Goal: Navigation & Orientation: Find specific page/section

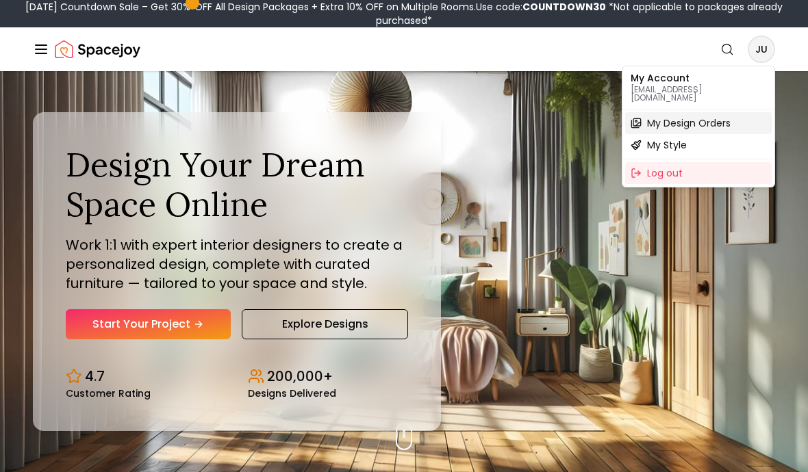
click at [702, 116] on span "My Design Orders" at bounding box center [689, 123] width 84 height 14
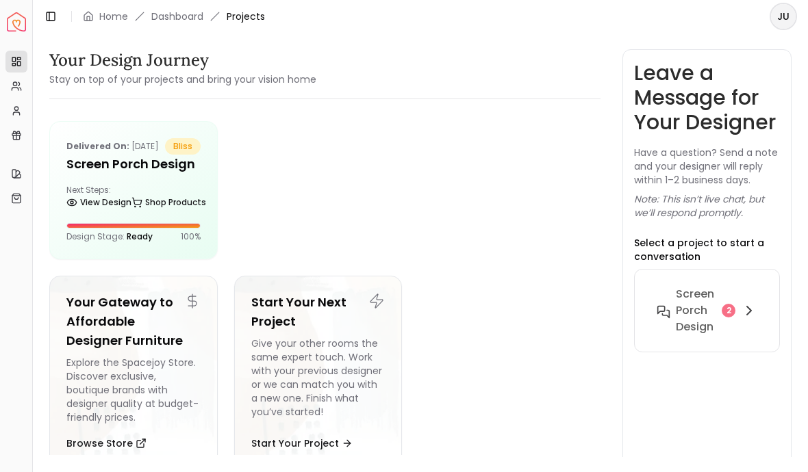
click at [188, 23] on link "Dashboard" at bounding box center [177, 17] width 52 height 14
click at [254, 20] on span "Projects" at bounding box center [246, 17] width 38 height 14
click at [253, 26] on header "Toggle Sidebar Home Dashboard Projects JU" at bounding box center [420, 16] width 775 height 33
click at [261, 20] on span "Projects" at bounding box center [246, 17] width 38 height 14
click at [118, 23] on link "Home" at bounding box center [113, 17] width 29 height 14
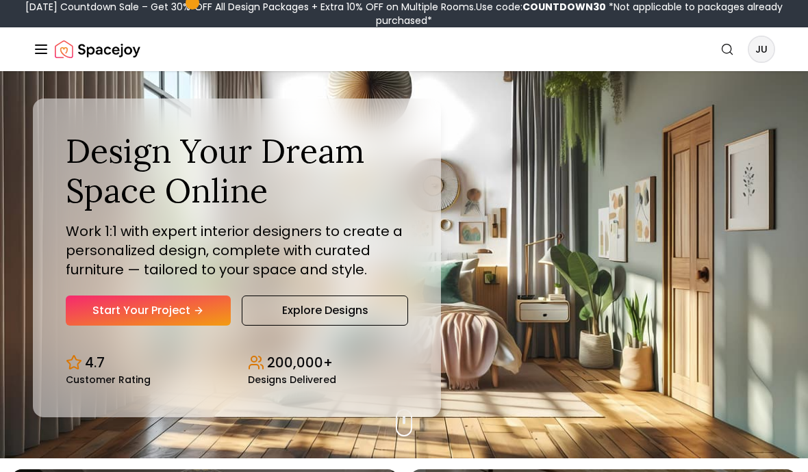
scroll to position [1, 0]
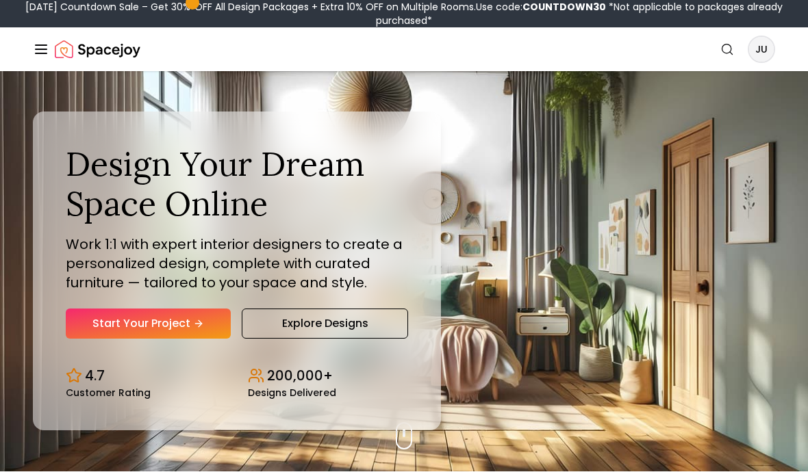
click at [47, 42] on icon "Global" at bounding box center [41, 49] width 16 height 16
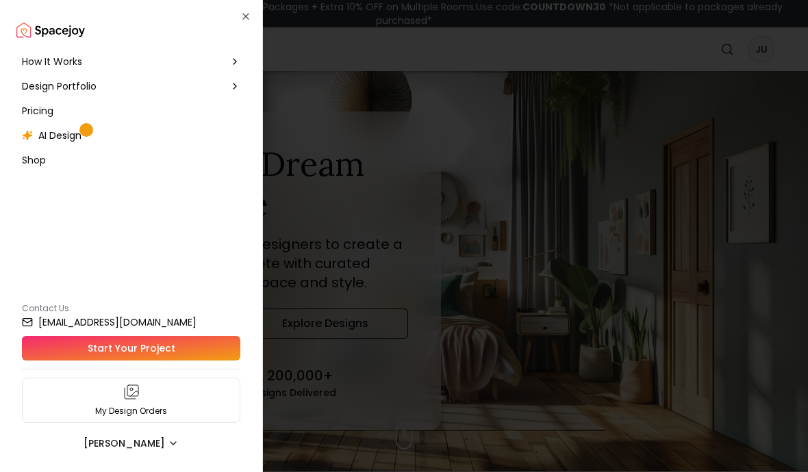
click at [75, 139] on span "AI Design" at bounding box center [59, 136] width 43 height 14
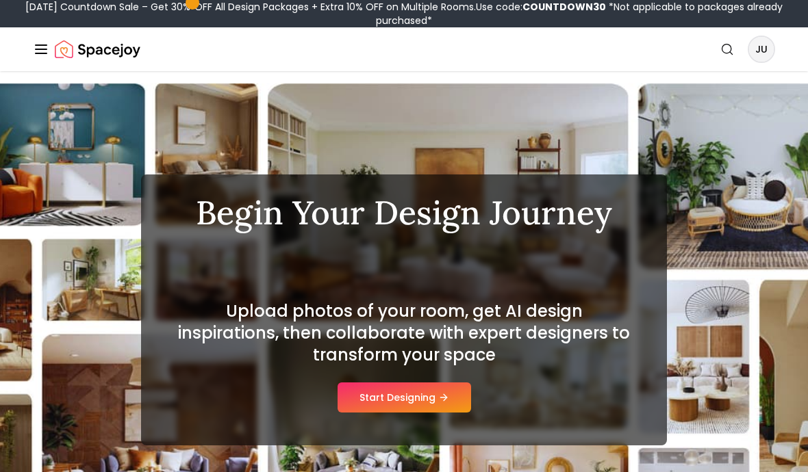
click at [47, 51] on icon "Global" at bounding box center [41, 49] width 16 height 16
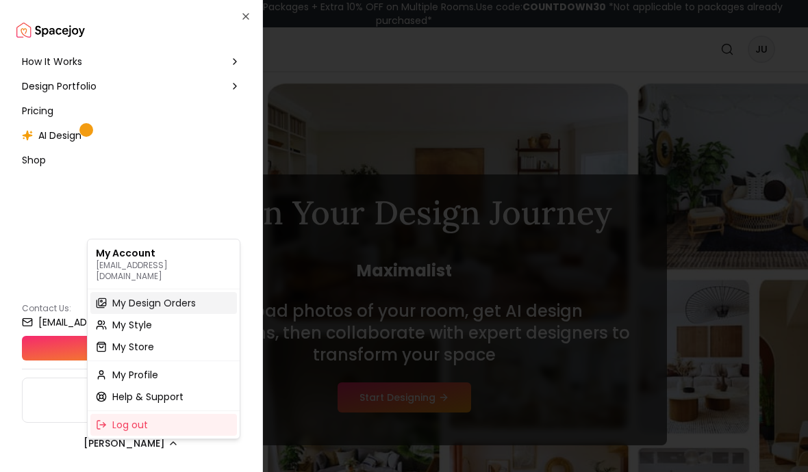
click at [189, 296] on span "My Design Orders" at bounding box center [154, 303] width 84 height 14
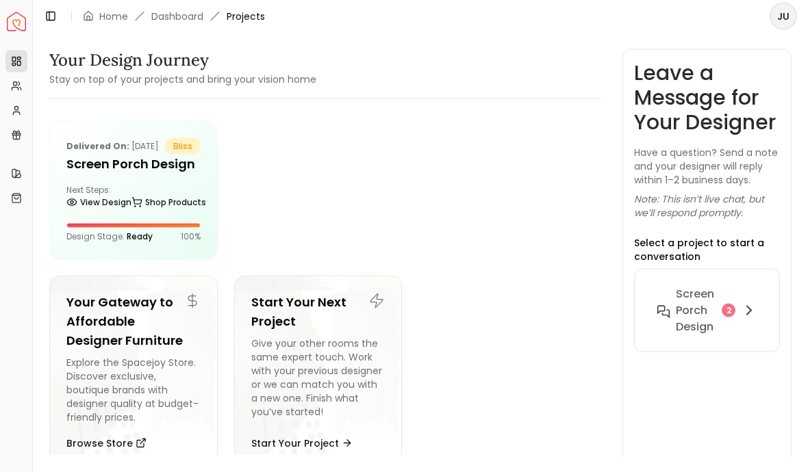
scroll to position [7, 0]
click at [146, 195] on html "Spacejoy Dashboard Overview Projects My Referrals My Profile Gift Card Balance …" at bounding box center [404, 236] width 808 height 472
click at [163, 164] on html "Spacejoy Dashboard Overview Projects My Referrals My Profile Gift Card Balance …" at bounding box center [404, 236] width 808 height 472
click at [727, 307] on html "Spacejoy Dashboard Overview Projects My Referrals My Profile Gift Card Balance …" at bounding box center [404, 236] width 808 height 472
click at [702, 305] on html "Spacejoy Dashboard Overview Projects My Referrals My Profile Gift Card Balance …" at bounding box center [404, 236] width 808 height 472
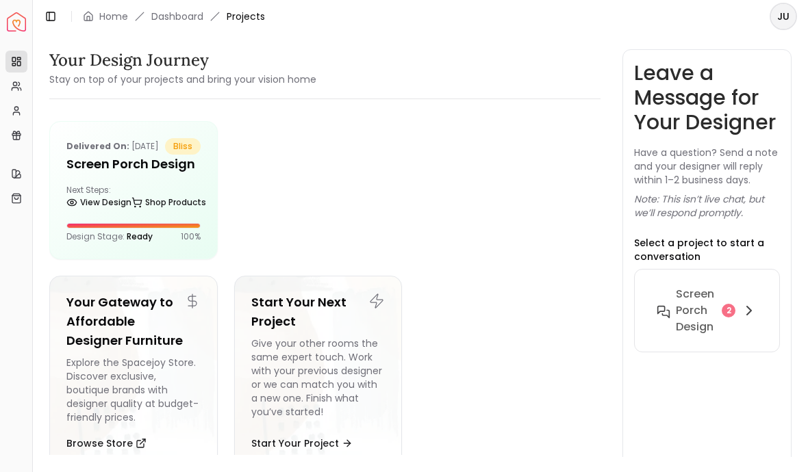
click at [743, 300] on html "Spacejoy Dashboard Overview Projects My Referrals My Profile Gift Card Balance …" at bounding box center [404, 236] width 808 height 472
click at [732, 309] on html "Spacejoy Dashboard Overview Projects My Referrals My Profile Gift Card Balance …" at bounding box center [404, 236] width 808 height 472
click at [786, 292] on html "Spacejoy Dashboard Overview Projects My Referrals My Profile Gift Card Balance …" at bounding box center [404, 236] width 808 height 472
click at [727, 309] on html "Spacejoy Dashboard Overview Projects My Referrals My Profile Gift Card Balance …" at bounding box center [404, 236] width 808 height 472
click at [708, 302] on html "Spacejoy Dashboard Overview Projects My Referrals My Profile Gift Card Balance …" at bounding box center [404, 236] width 808 height 472
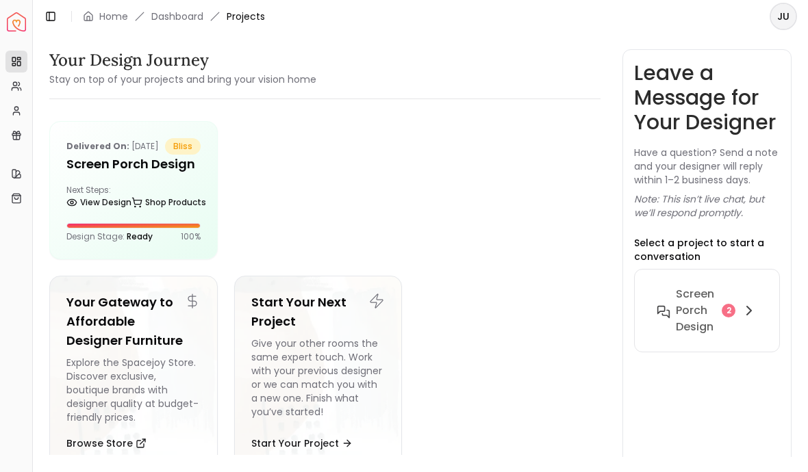
click at [708, 302] on html "Spacejoy Dashboard Overview Projects My Referrals My Profile Gift Card Balance …" at bounding box center [404, 236] width 808 height 472
click at [704, 313] on html "Spacejoy Dashboard Overview Projects My Referrals My Profile Gift Card Balance …" at bounding box center [404, 236] width 808 height 472
click at [745, 302] on html "Spacejoy Dashboard Overview Projects My Referrals My Profile Gift Card Balance …" at bounding box center [404, 236] width 808 height 472
click at [726, 318] on html "Spacejoy Dashboard Overview Projects My Referrals My Profile Gift Card Balance …" at bounding box center [404, 236] width 808 height 472
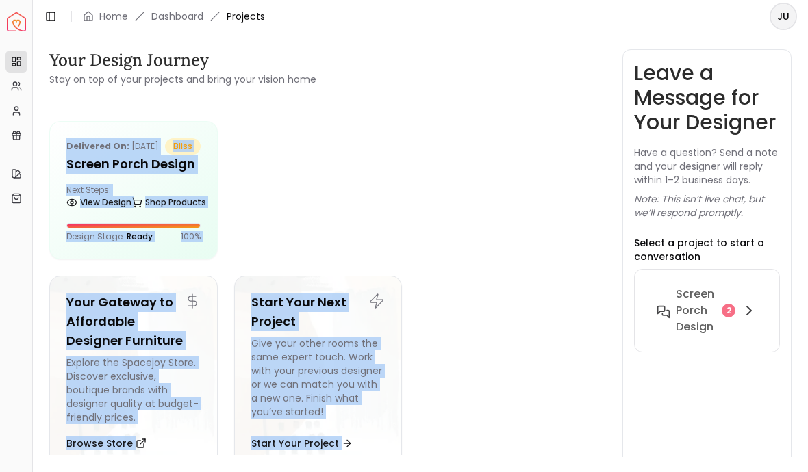
click at [739, 300] on html "Spacejoy Dashboard Overview Projects My Referrals My Profile Gift Card Balance …" at bounding box center [404, 236] width 808 height 472
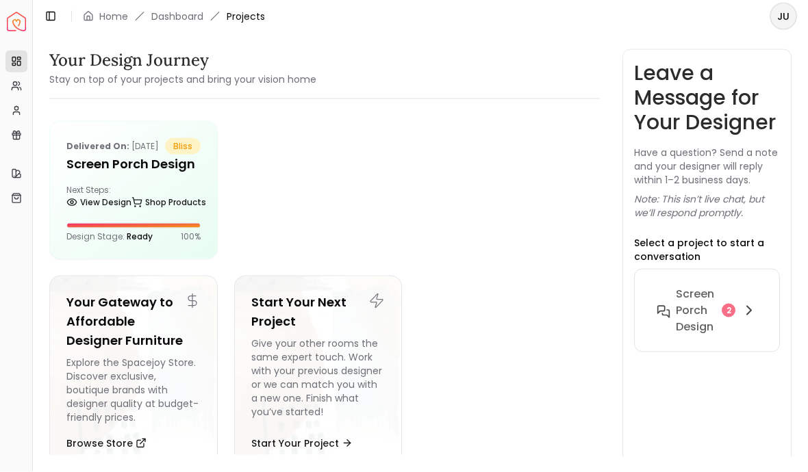
scroll to position [44, 0]
click at [181, 211] on html "Spacejoy Dashboard Overview Projects My Referrals My Profile Gift Card Balance …" at bounding box center [404, 236] width 808 height 472
click at [175, 136] on html "Spacejoy Dashboard Overview Projects My Referrals My Profile Gift Card Balance …" at bounding box center [404, 236] width 808 height 472
click at [259, 26] on html "Spacejoy Dashboard Overview Projects My Referrals My Profile Gift Card Balance …" at bounding box center [404, 236] width 808 height 472
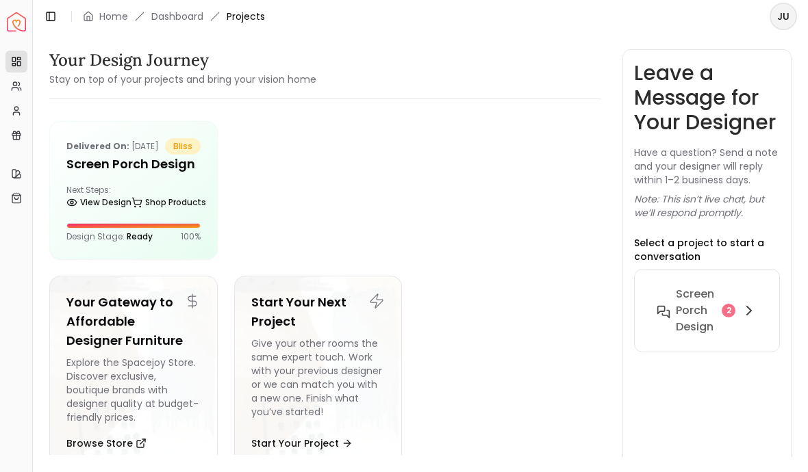
click at [259, 25] on html "Spacejoy Dashboard Overview Projects My Referrals My Profile Gift Card Balance …" at bounding box center [404, 236] width 808 height 472
click at [162, 201] on html "Spacejoy Dashboard Overview Projects My Referrals My Profile Gift Card Balance …" at bounding box center [404, 236] width 808 height 472
click at [790, 14] on html "Spacejoy Dashboard Overview Projects My Referrals My Profile Gift Card Balance …" at bounding box center [404, 236] width 808 height 472
click at [745, 308] on html "Spacejoy Dashboard Overview Projects My Referrals My Profile Gift Card Balance …" at bounding box center [404, 236] width 808 height 472
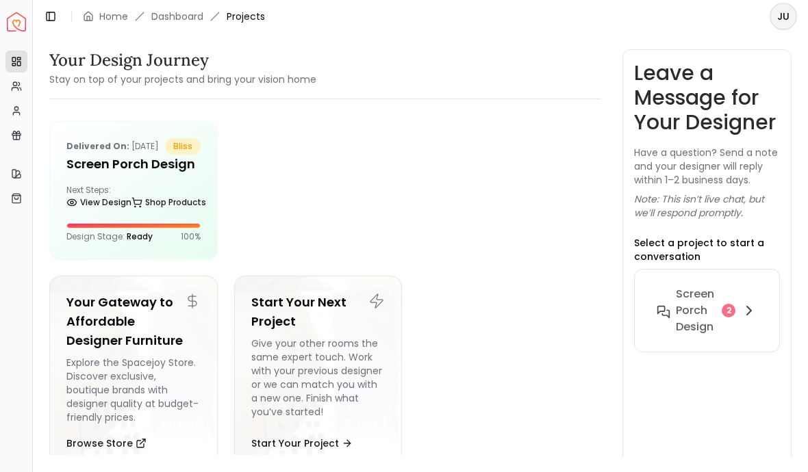
click at [131, 291] on html "Spacejoy Dashboard Overview Projects My Referrals My Profile Gift Card Balance …" at bounding box center [404, 236] width 808 height 472
click at [167, 212] on html "Spacejoy Dashboard Overview Projects My Referrals My Profile Gift Card Balance …" at bounding box center [404, 236] width 808 height 472
click at [166, 140] on html "Spacejoy Dashboard Overview Projects My Referrals My Profile Gift Card Balance …" at bounding box center [404, 236] width 808 height 472
click at [165, 140] on html "Spacejoy Dashboard Overview Projects My Referrals My Profile Gift Card Balance …" at bounding box center [404, 236] width 808 height 472
click at [110, 418] on html "Spacejoy Dashboard Overview Projects My Referrals My Profile Gift Card Balance …" at bounding box center [404, 236] width 808 height 472
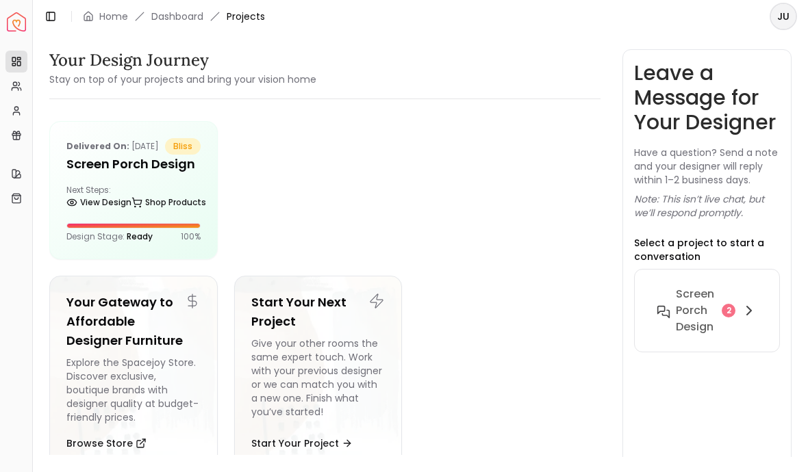
click at [111, 419] on html "Spacejoy Dashboard Overview Projects My Referrals My Profile Gift Card Balance …" at bounding box center [404, 236] width 808 height 472
click at [136, 408] on html "Spacejoy Dashboard Overview Projects My Referrals My Profile Gift Card Balance …" at bounding box center [404, 236] width 808 height 472
click at [188, 66] on html "Spacejoy Dashboard Overview Projects My Referrals My Profile Gift Card Balance …" at bounding box center [404, 236] width 808 height 472
click at [146, 186] on html "Spacejoy Dashboard Overview Projects My Referrals My Profile Gift Card Balance …" at bounding box center [404, 236] width 808 height 472
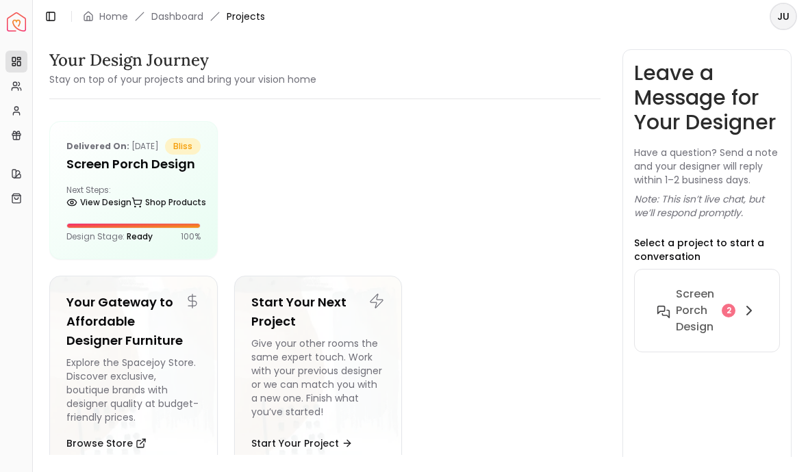
click at [76, 225] on html "Spacejoy Dashboard Overview Projects My Referrals My Profile Gift Card Balance …" at bounding box center [404, 236] width 808 height 472
click at [89, 220] on html "Spacejoy Dashboard Overview Projects My Referrals My Profile Gift Card Balance …" at bounding box center [404, 236] width 808 height 472
click at [188, 23] on html "Spacejoy Dashboard Overview Projects My Referrals My Profile Gift Card Balance …" at bounding box center [404, 236] width 808 height 472
click at [198, 23] on html "Spacejoy Dashboard Overview Projects My Referrals My Profile Gift Card Balance …" at bounding box center [404, 236] width 808 height 472
click at [258, 29] on html "Spacejoy Dashboard Overview Projects My Referrals My Profile Gift Card Balance …" at bounding box center [404, 236] width 808 height 472
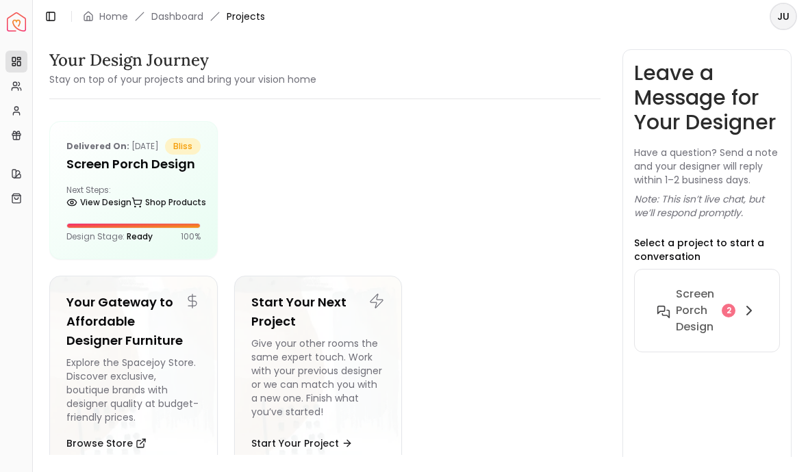
click at [261, 29] on html "Spacejoy Dashboard Overview Projects My Referrals My Profile Gift Card Balance …" at bounding box center [404, 236] width 808 height 472
click at [25, 86] on html "Spacejoy Dashboard Overview Projects My Referrals My Profile Gift Card Balance …" at bounding box center [404, 236] width 808 height 472
click at [439, 257] on html "Spacejoy Dashboard Overview Projects My Referrals My Profile Gift Card Balance …" at bounding box center [404, 236] width 808 height 472
click at [439, 256] on html "Spacejoy Dashboard Overview Projects My Referrals My Profile Gift Card Balance …" at bounding box center [404, 236] width 808 height 472
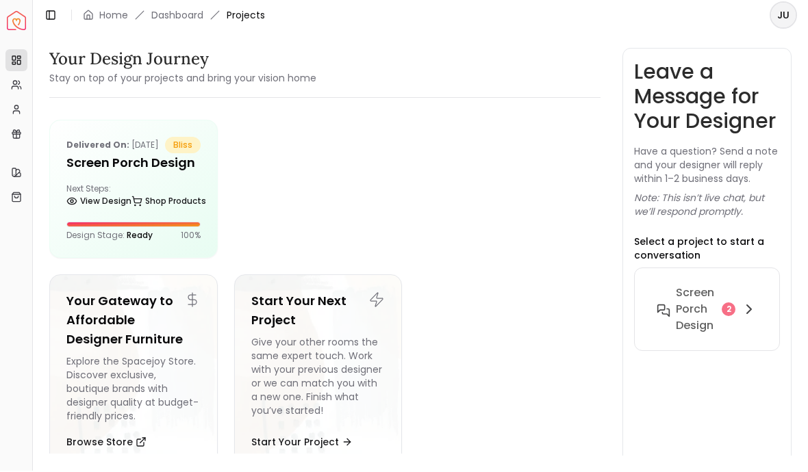
click at [120, 424] on html "Spacejoy Dashboard Overview Projects My Referrals My Profile Gift Card Balance …" at bounding box center [404, 236] width 808 height 472
click at [120, 423] on html "Spacejoy Dashboard Overview Projects My Referrals My Profile Gift Card Balance …" at bounding box center [404, 236] width 808 height 472
click at [123, 411] on html "Spacejoy Dashboard Overview Projects My Referrals My Profile Gift Card Balance …" at bounding box center [404, 236] width 808 height 472
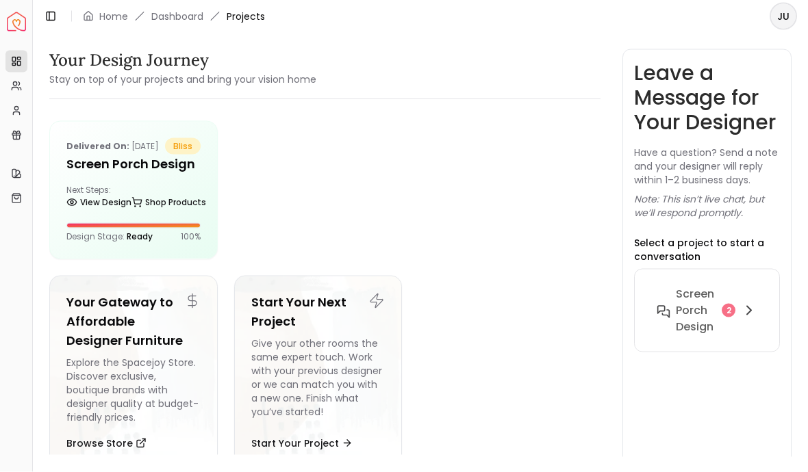
scroll to position [0, 0]
click at [126, 12] on html "Spacejoy Dashboard Overview Projects My Referrals My Profile Gift Card Balance …" at bounding box center [404, 236] width 808 height 472
click at [118, 21] on html "Spacejoy Dashboard Overview Projects My Referrals My Profile Gift Card Balance …" at bounding box center [404, 236] width 808 height 472
click at [117, 21] on html "Spacejoy Dashboard Overview Projects My Referrals My Profile Gift Card Balance …" at bounding box center [404, 236] width 808 height 472
click at [198, 30] on html "Spacejoy Dashboard Overview Projects My Referrals My Profile Gift Card Balance …" at bounding box center [404, 236] width 808 height 472
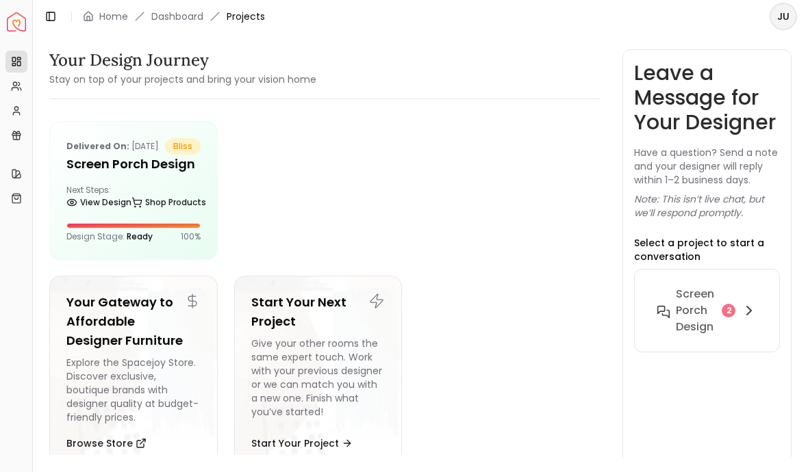
click at [172, 246] on html "Spacejoy Dashboard Overview Projects My Referrals My Profile Gift Card Balance …" at bounding box center [404, 236] width 808 height 472
click at [259, 24] on html "Spacejoy Dashboard Overview Projects My Referrals My Profile Gift Card Balance …" at bounding box center [404, 236] width 808 height 472
click at [127, 409] on html "Spacejoy Dashboard Overview Projects My Referrals My Profile Gift Card Balance …" at bounding box center [404, 236] width 808 height 472
click at [130, 428] on html "Spacejoy Dashboard Overview Projects My Referrals My Profile Gift Card Balance …" at bounding box center [404, 236] width 808 height 472
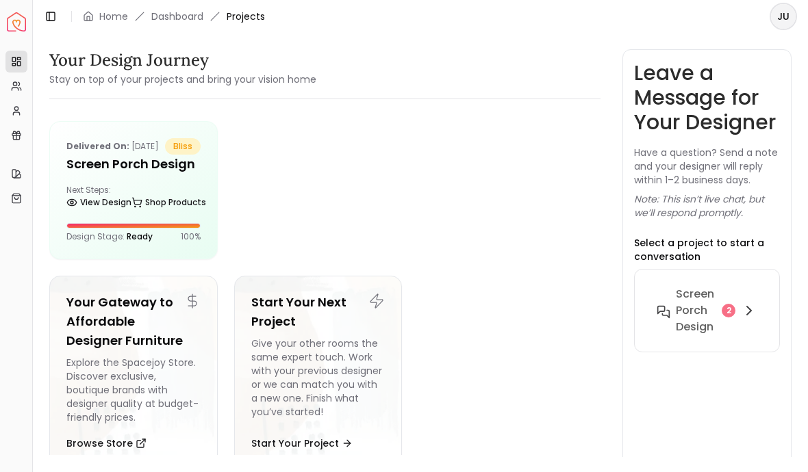
click at [129, 427] on html "Spacejoy Dashboard Overview Projects My Referrals My Profile Gift Card Balance …" at bounding box center [404, 236] width 808 height 472
click at [93, 415] on html "Spacejoy Dashboard Overview Projects My Referrals My Profile Gift Card Balance …" at bounding box center [404, 236] width 808 height 472
click at [92, 415] on html "Spacejoy Dashboard Overview Projects My Referrals My Profile Gift Card Balance …" at bounding box center [404, 236] width 808 height 472
click at [110, 392] on html "Spacejoy Dashboard Overview Projects My Referrals My Profile Gift Card Balance …" at bounding box center [404, 236] width 808 height 472
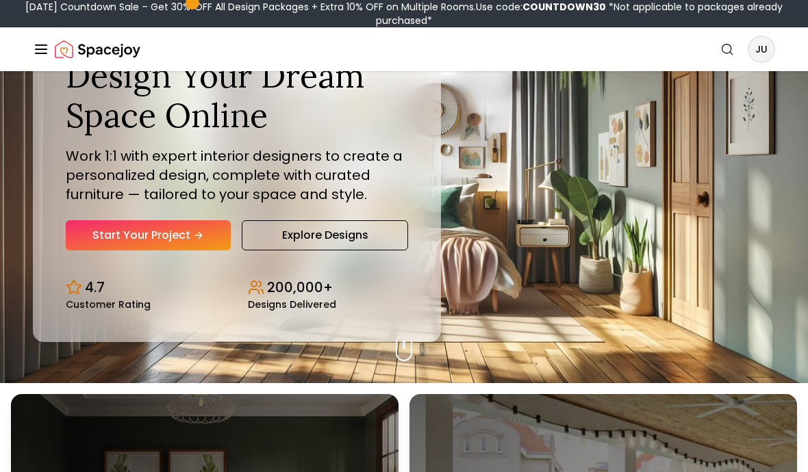
click at [41, 48] on icon "Global" at bounding box center [41, 49] width 16 height 16
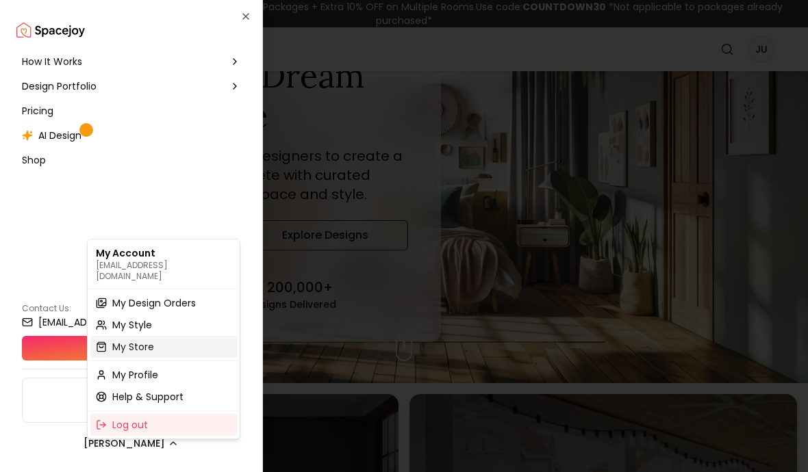
click at [112, 338] on div "My Store" at bounding box center [163, 347] width 146 height 22
